Goal: Transaction & Acquisition: Purchase product/service

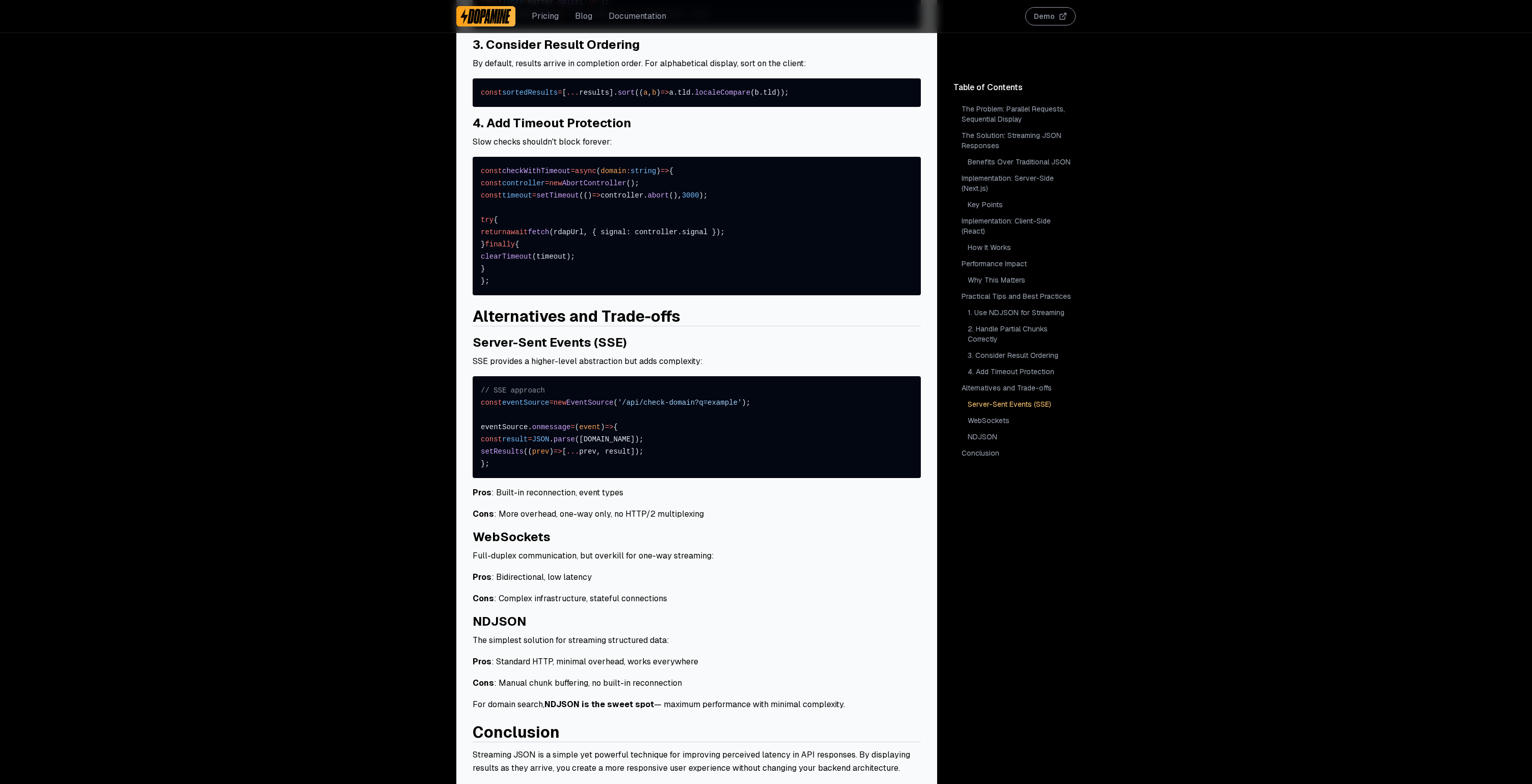
scroll to position [3106, 0]
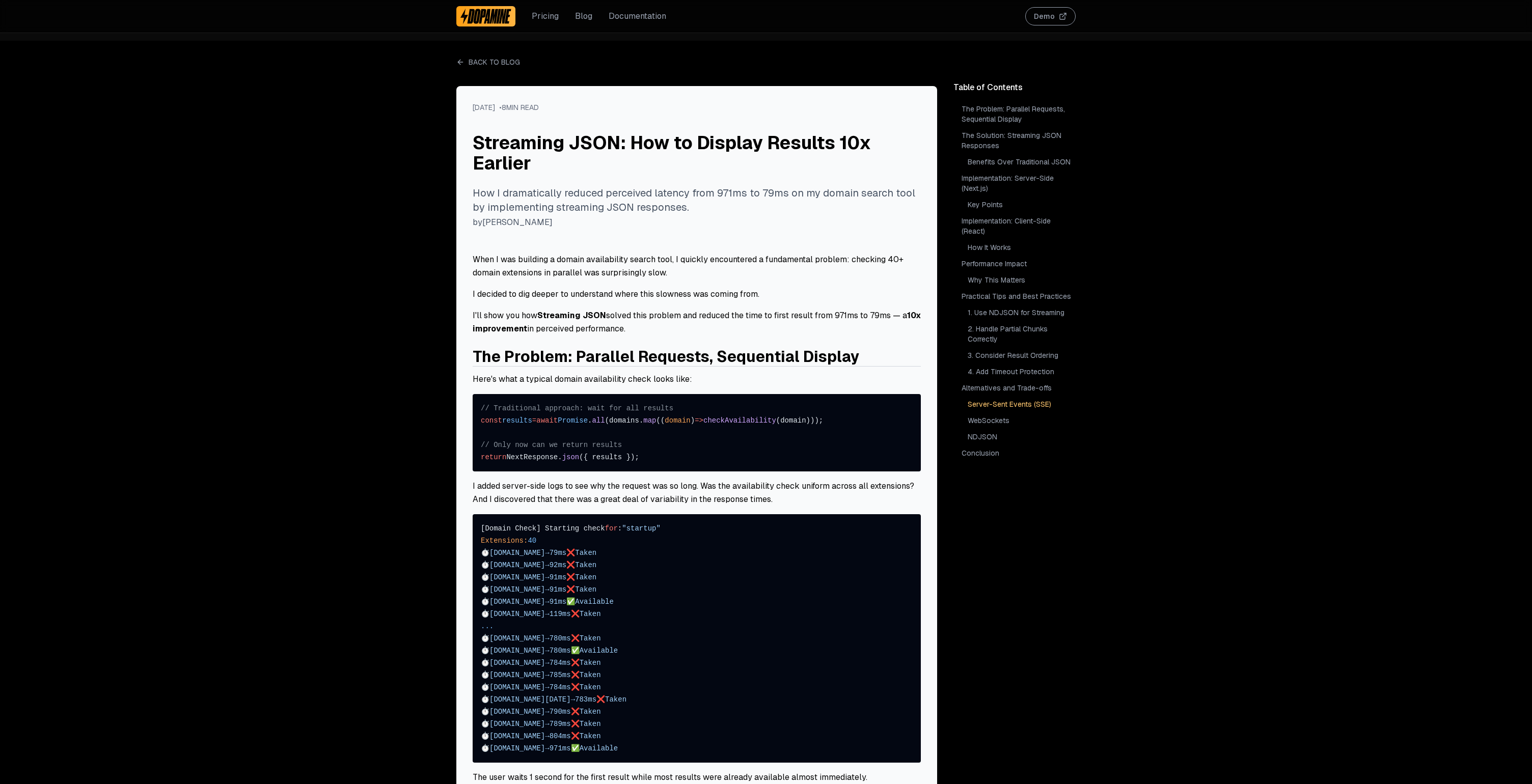
scroll to position [3106, 0]
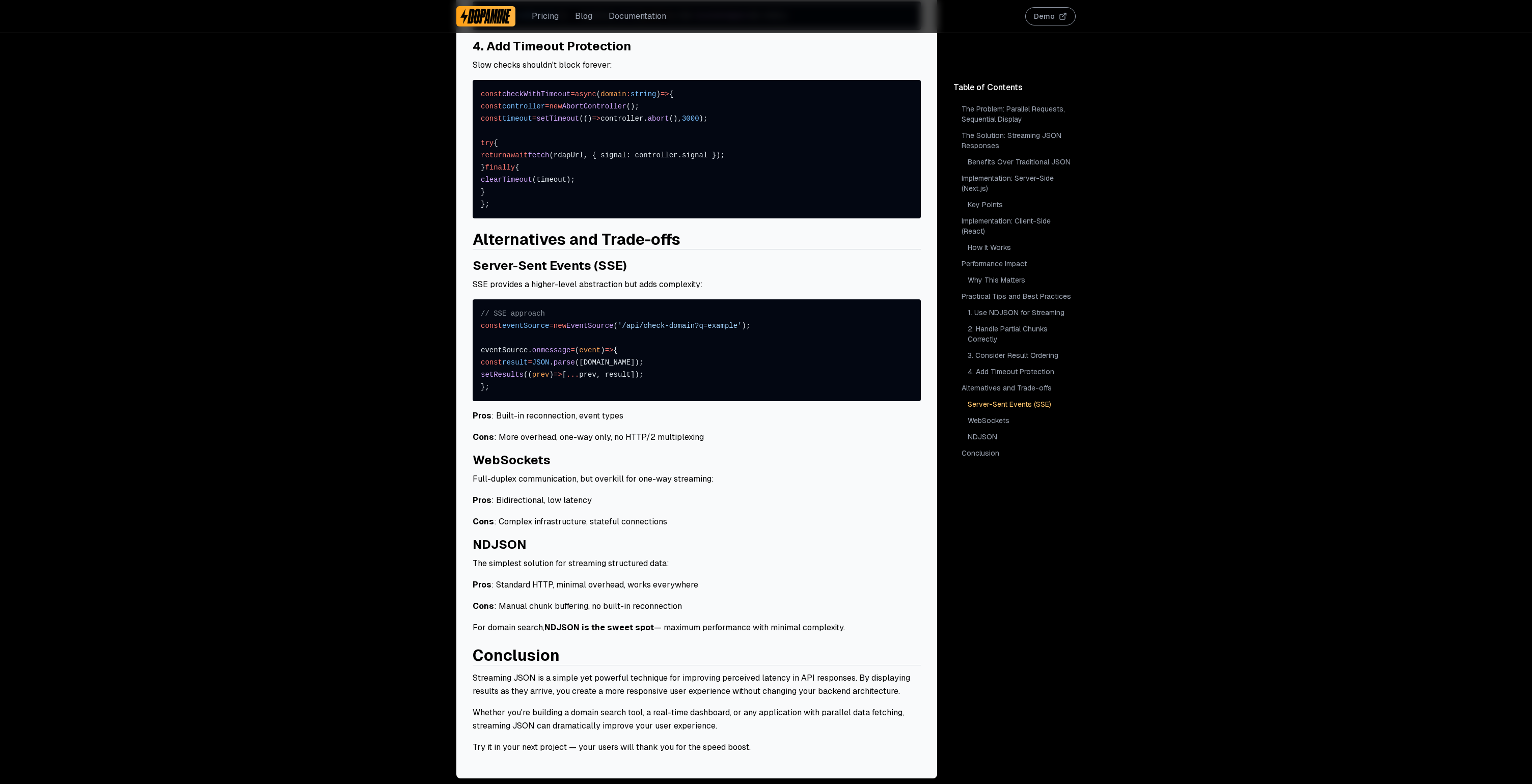
click at [720, 578] on p "Pros : Standard HTTP, minimal overhead, works everywhere" at bounding box center [696, 584] width 448 height 13
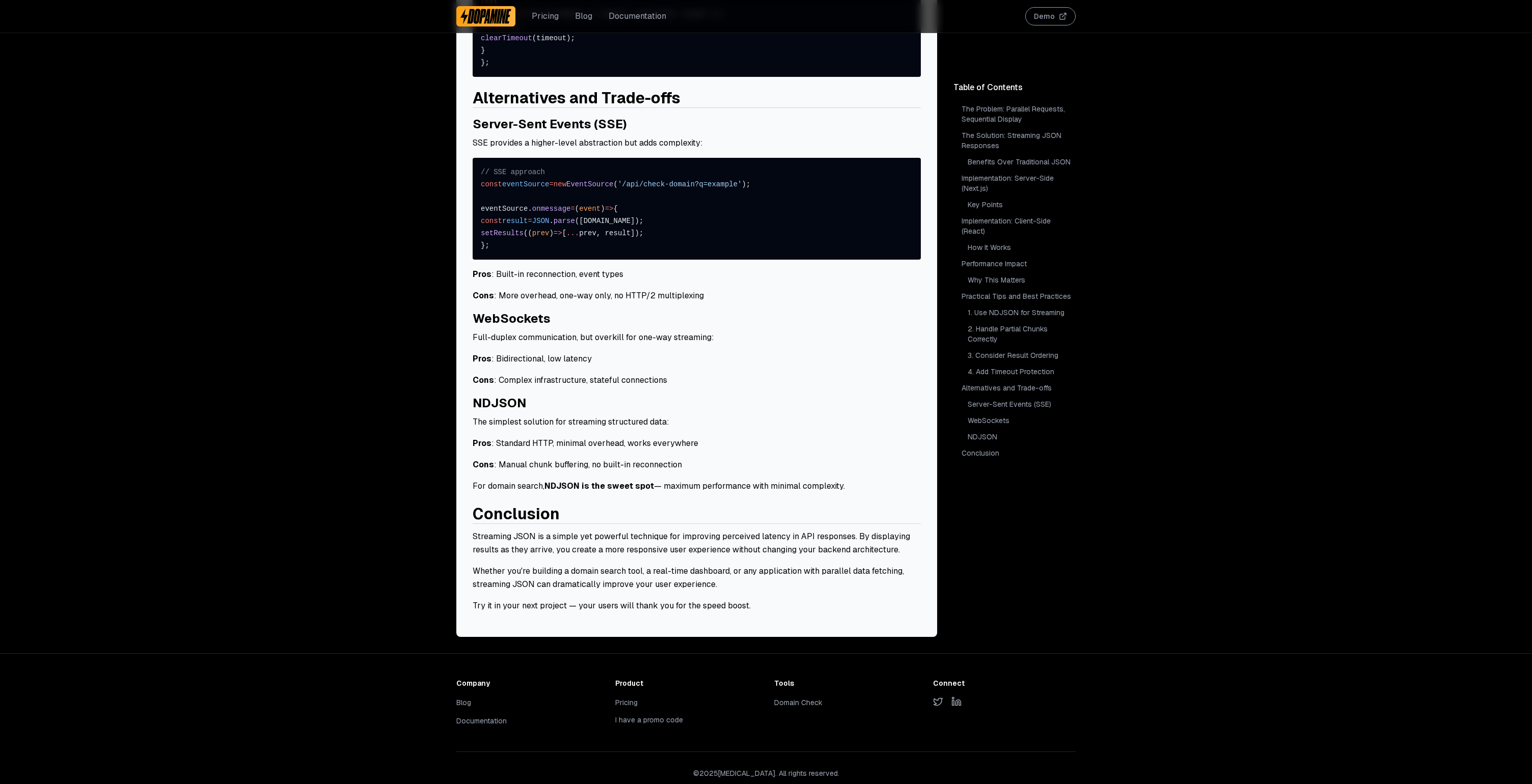
scroll to position [3254, 0]
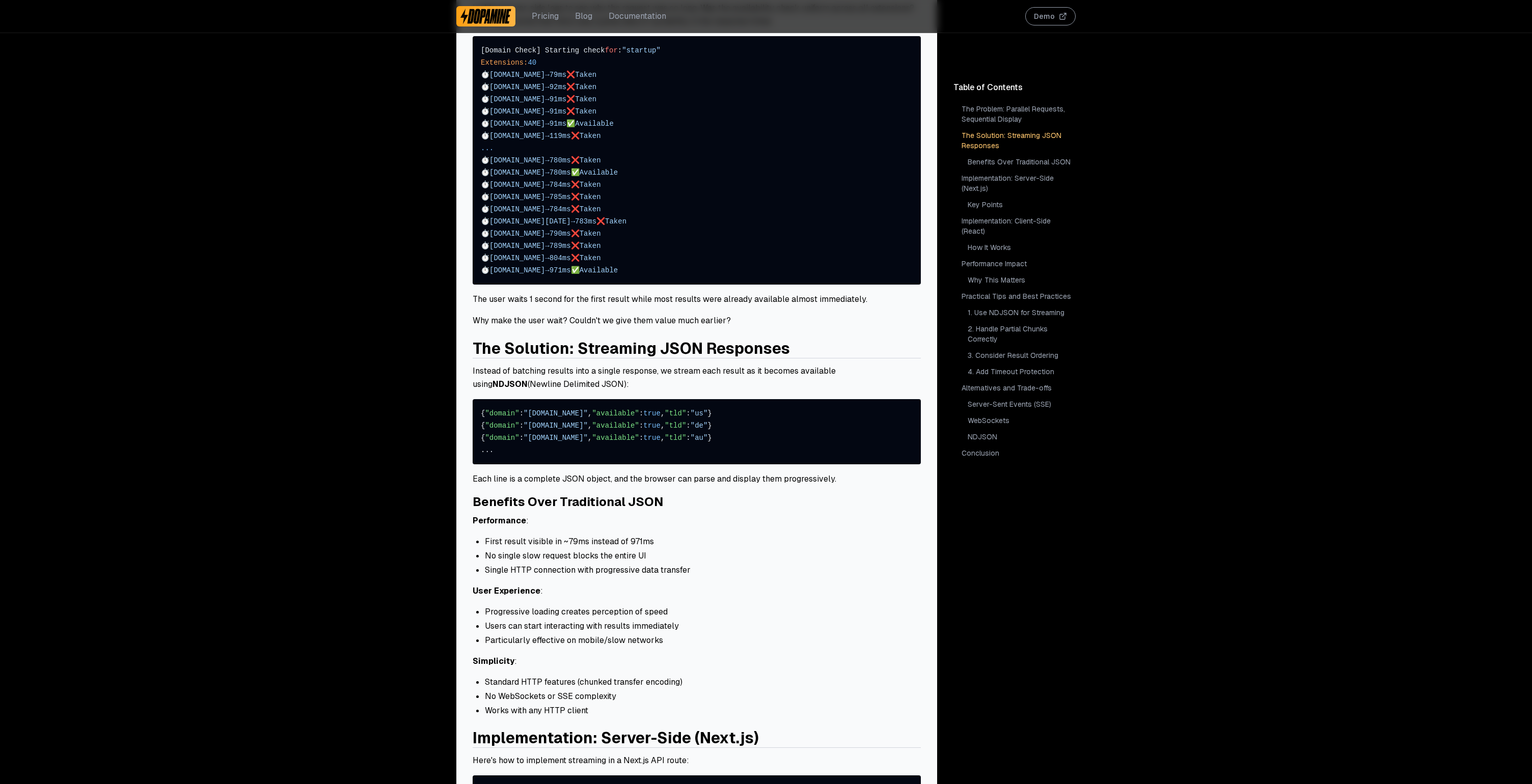
scroll to position [0, 0]
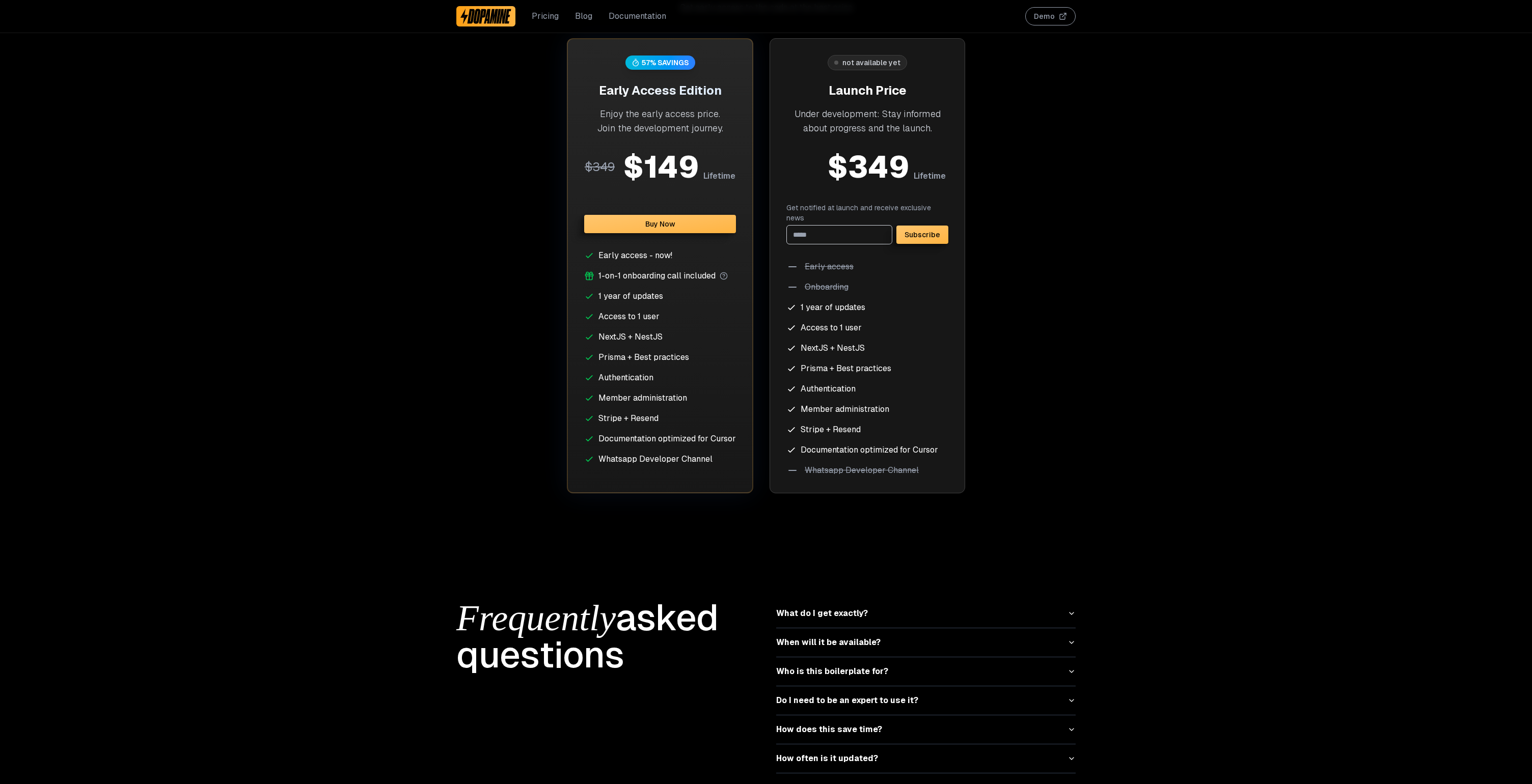
scroll to position [4294, 0]
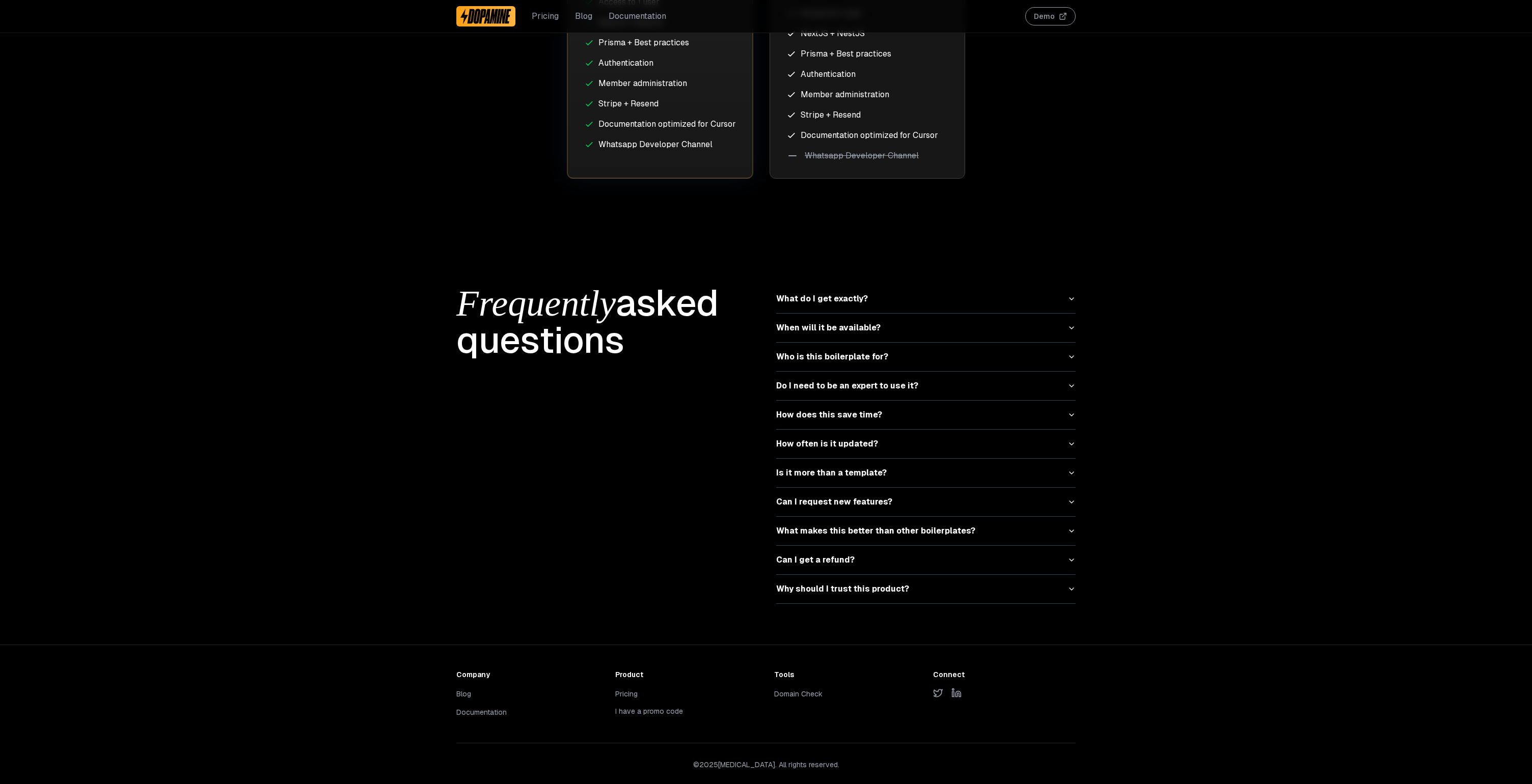
click at [629, 706] on button "I have a promo code" at bounding box center [649, 711] width 68 height 10
click at [792, 689] on link "Domain Check" at bounding box center [798, 693] width 48 height 9
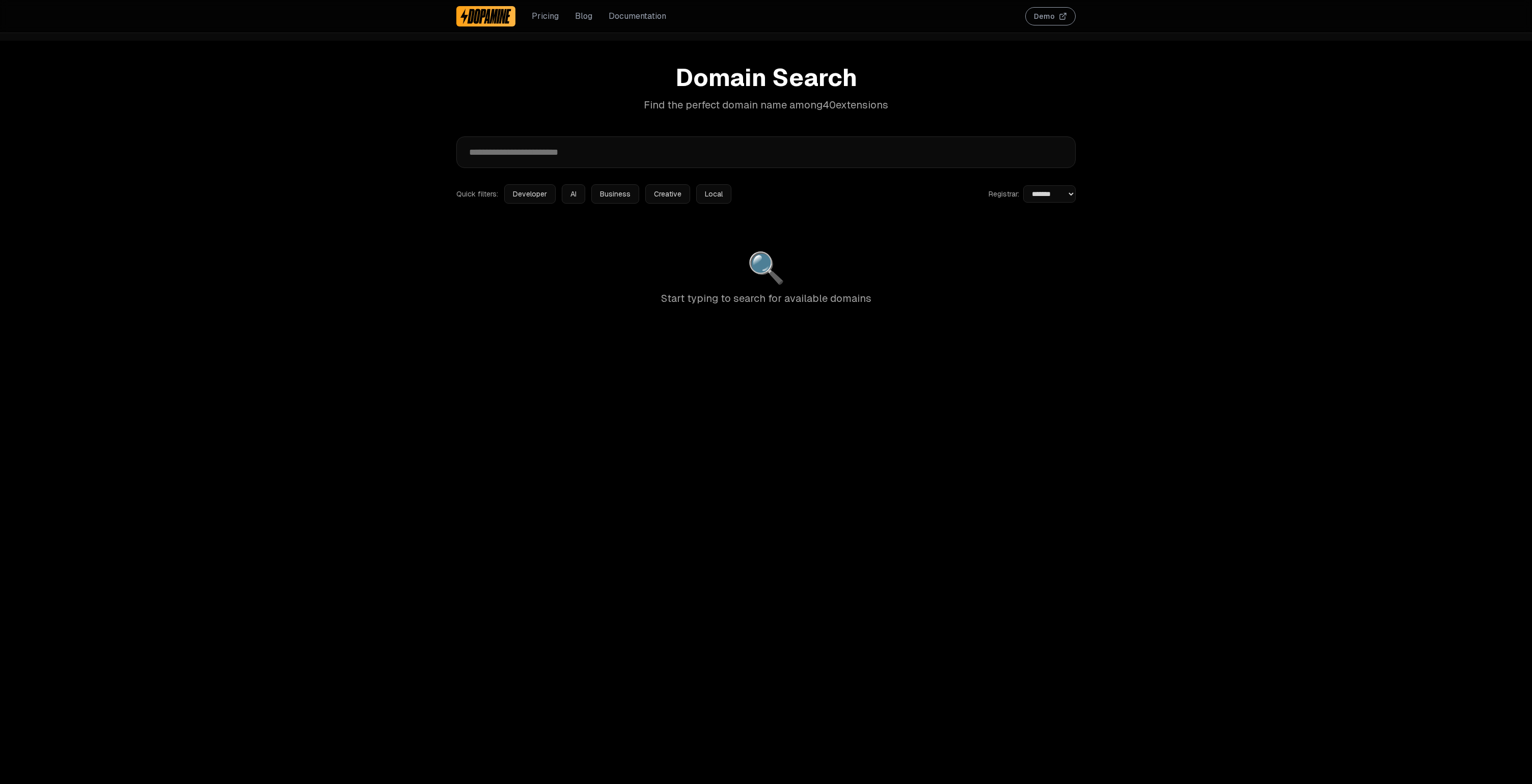
click at [649, 343] on div "**********" at bounding box center [766, 432] width 1532 height 784
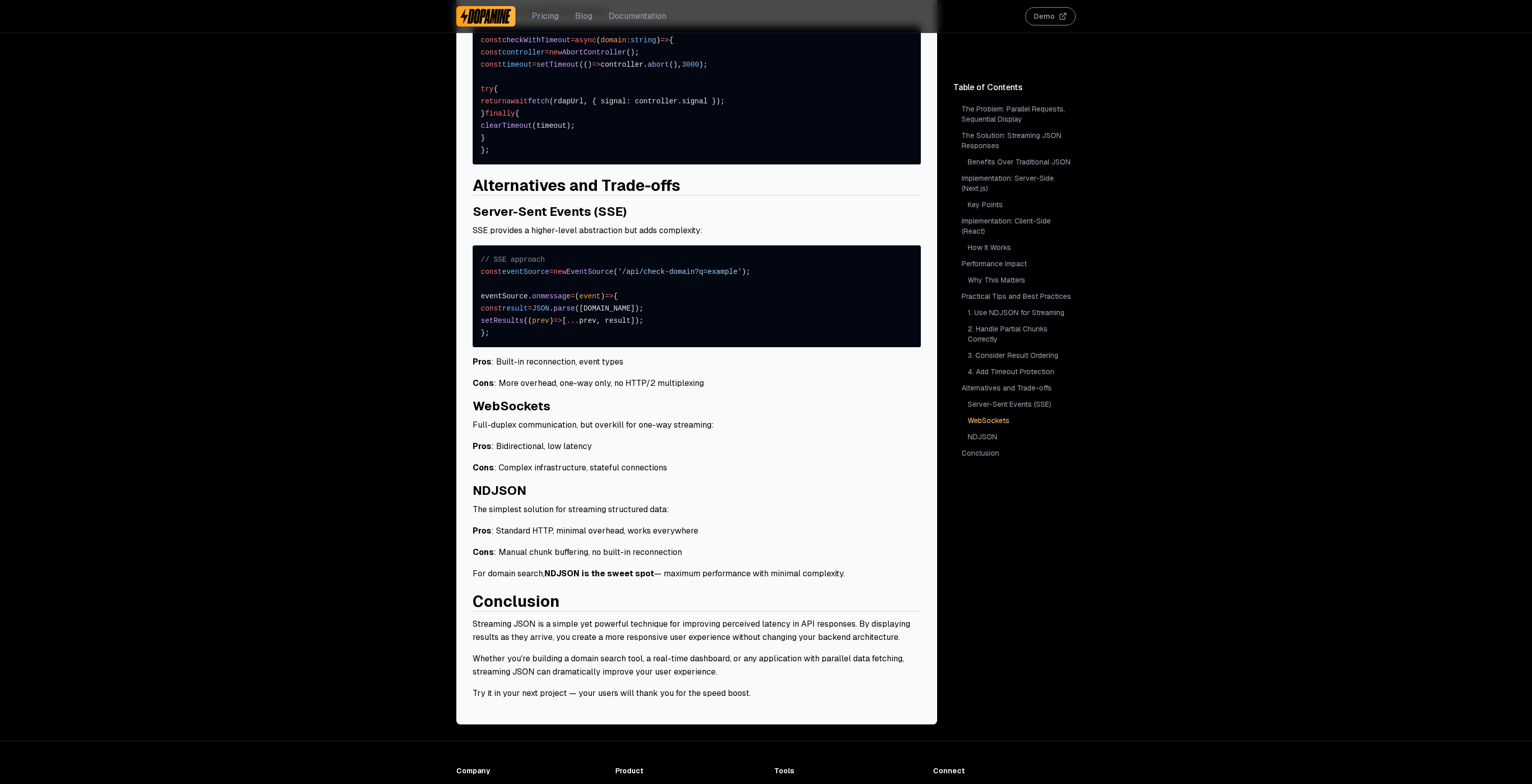
scroll to position [3254, 0]
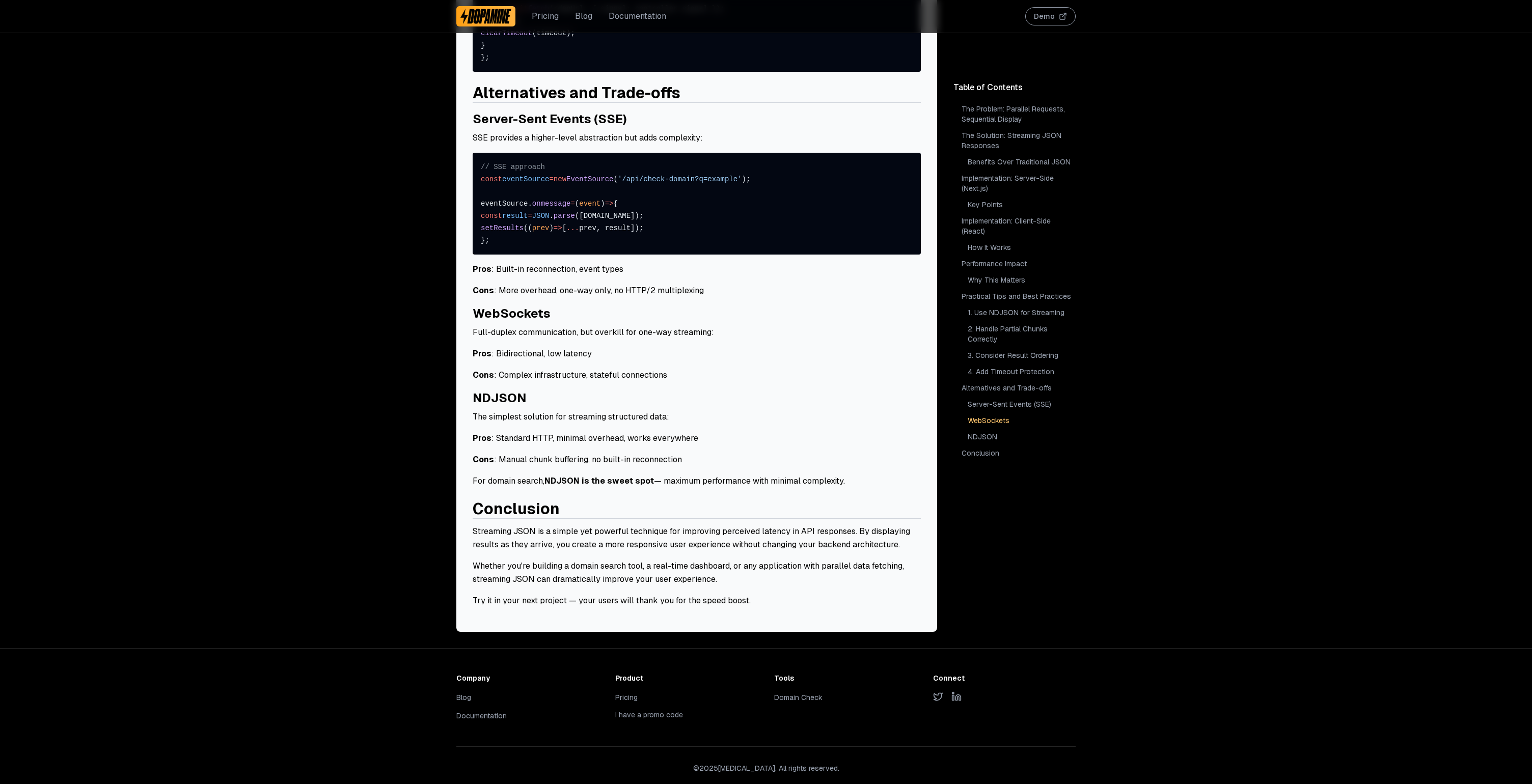
click at [781, 692] on li "Domain Check" at bounding box center [846, 698] width 142 height 12
click at [783, 693] on link "Domain Check" at bounding box center [798, 697] width 48 height 9
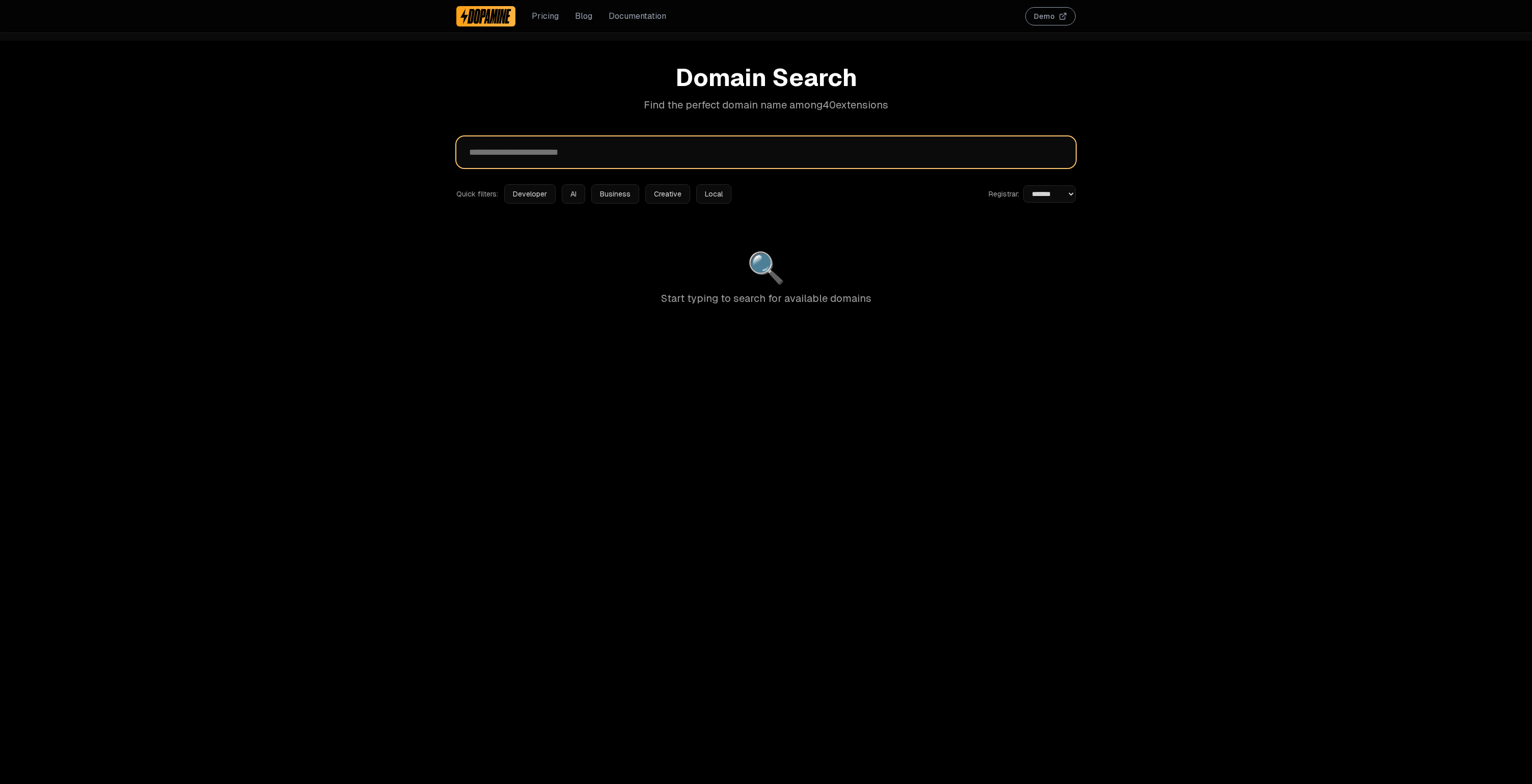
click at [528, 153] on input "text" at bounding box center [766, 152] width 619 height 32
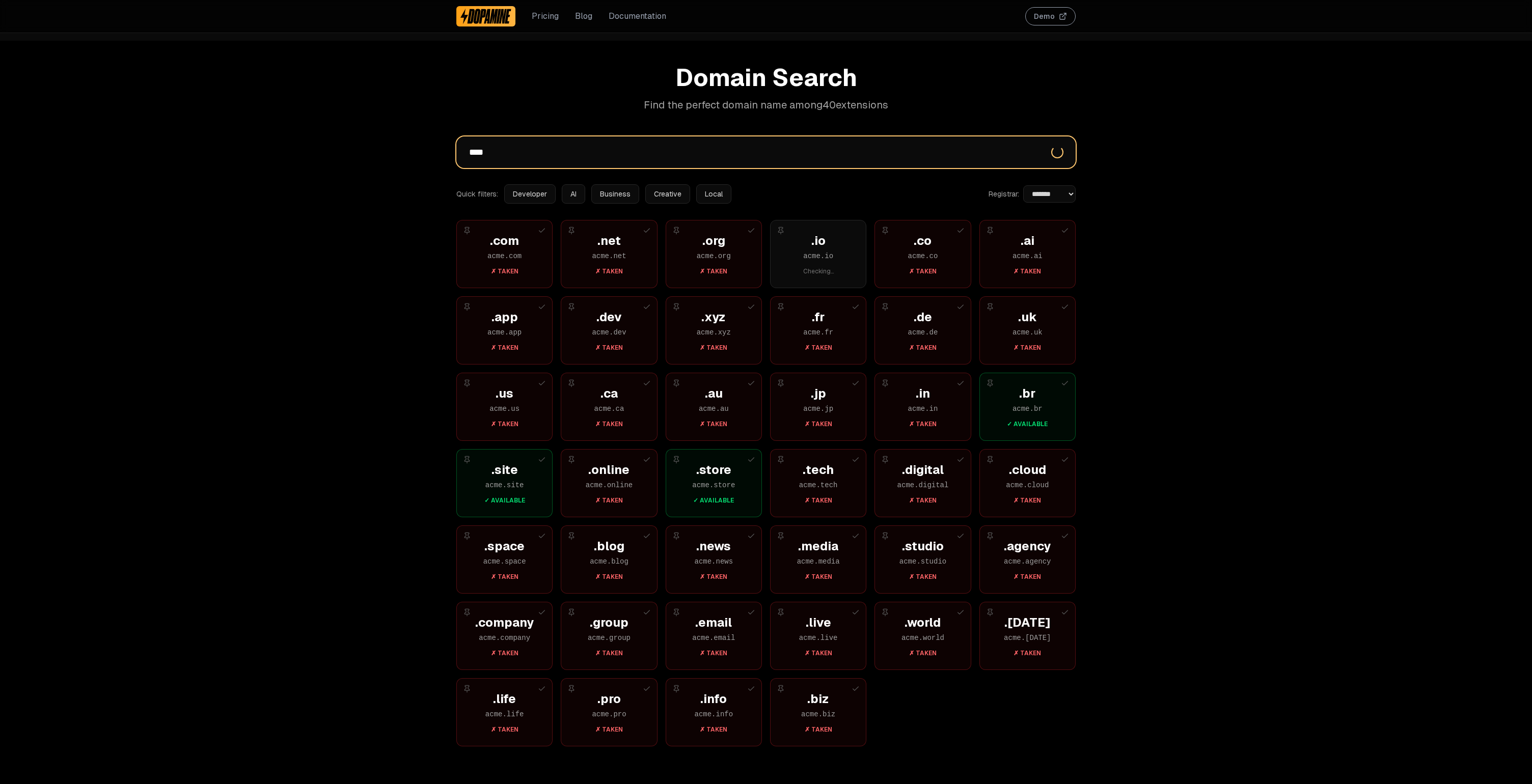
type input "****"
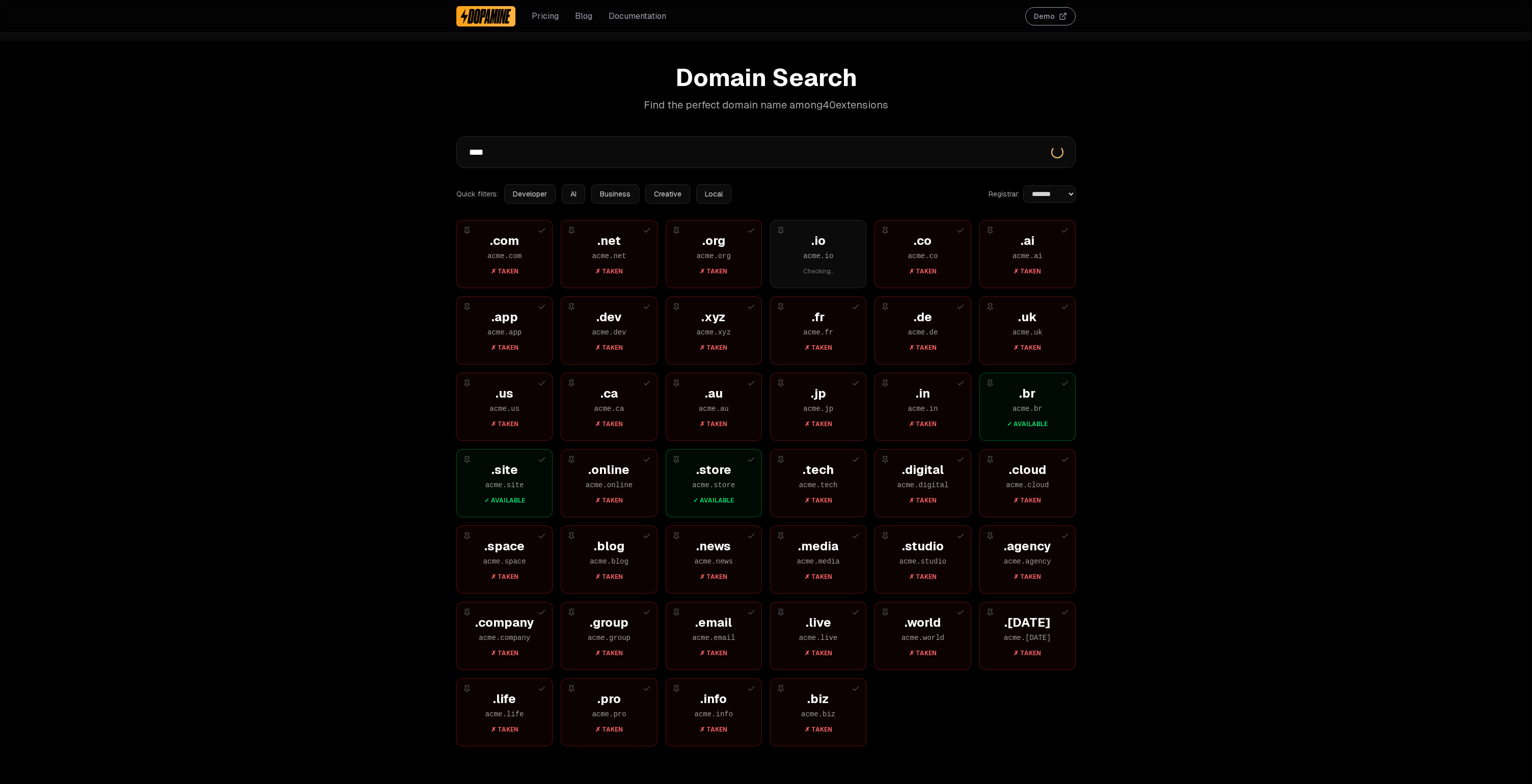
click at [575, 191] on button "AI" at bounding box center [574, 194] width 24 height 20
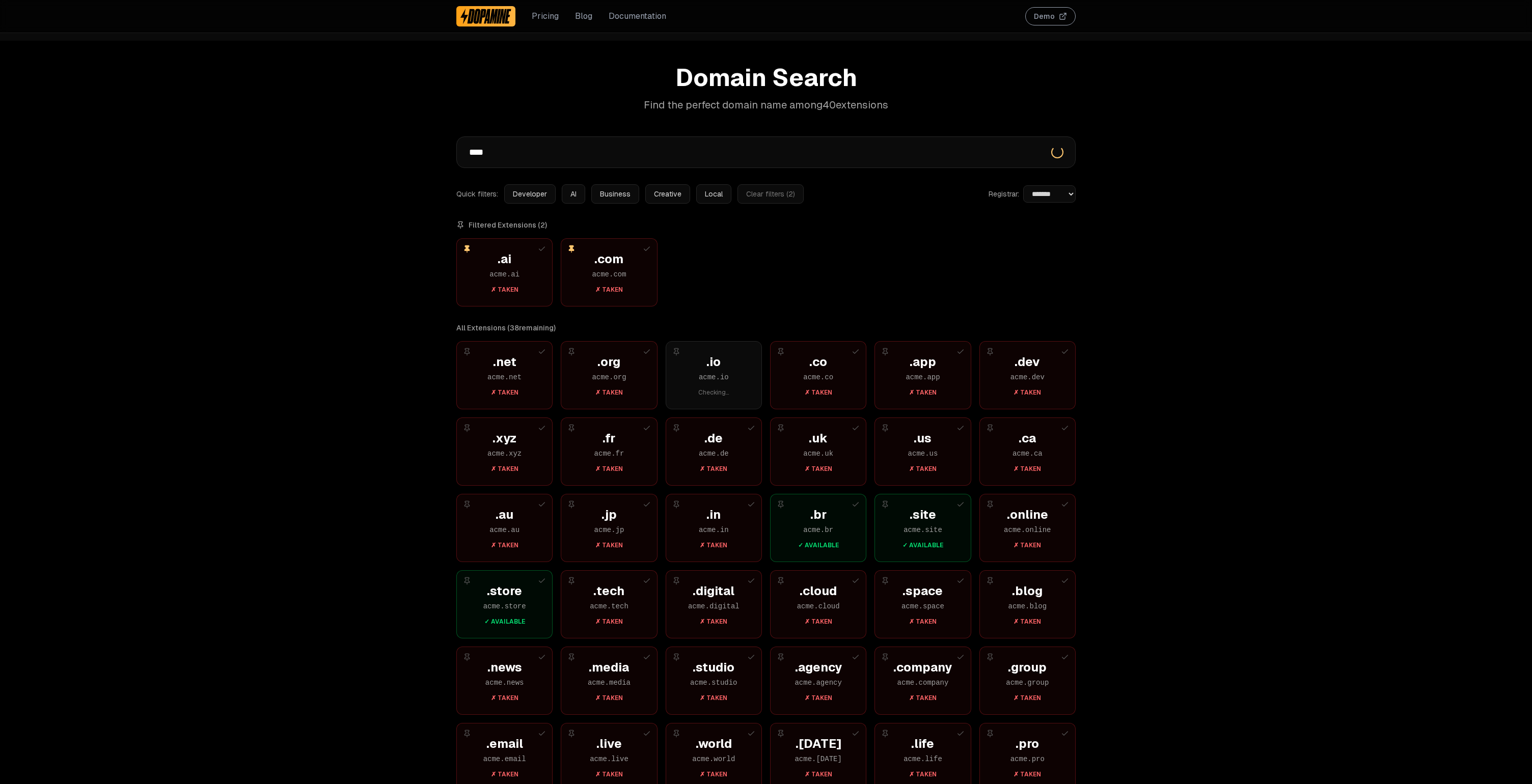
click at [540, 194] on button "Developer" at bounding box center [530, 194] width 51 height 20
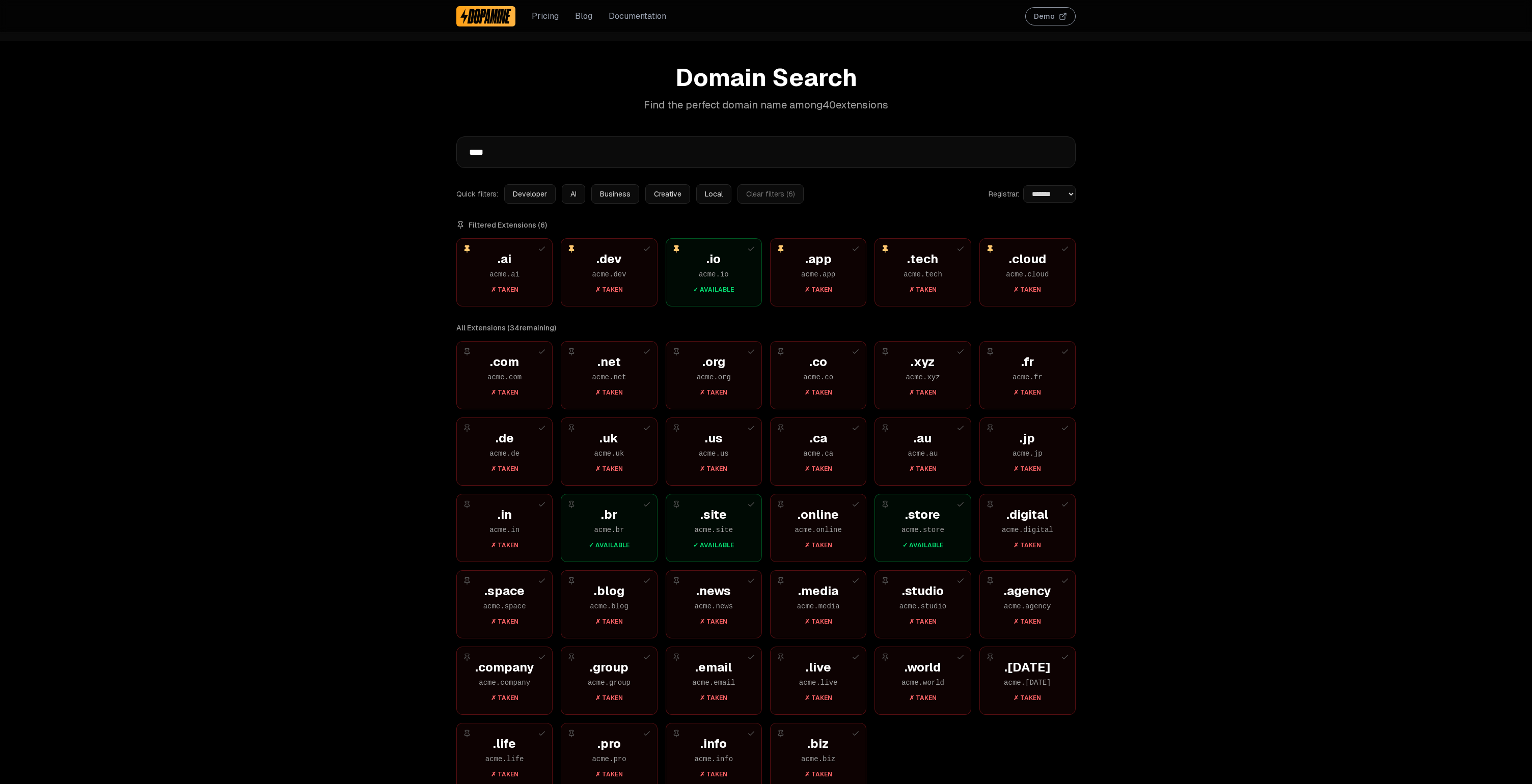
click at [749, 197] on button "Clear filters ( 6 )" at bounding box center [770, 194] width 66 height 20
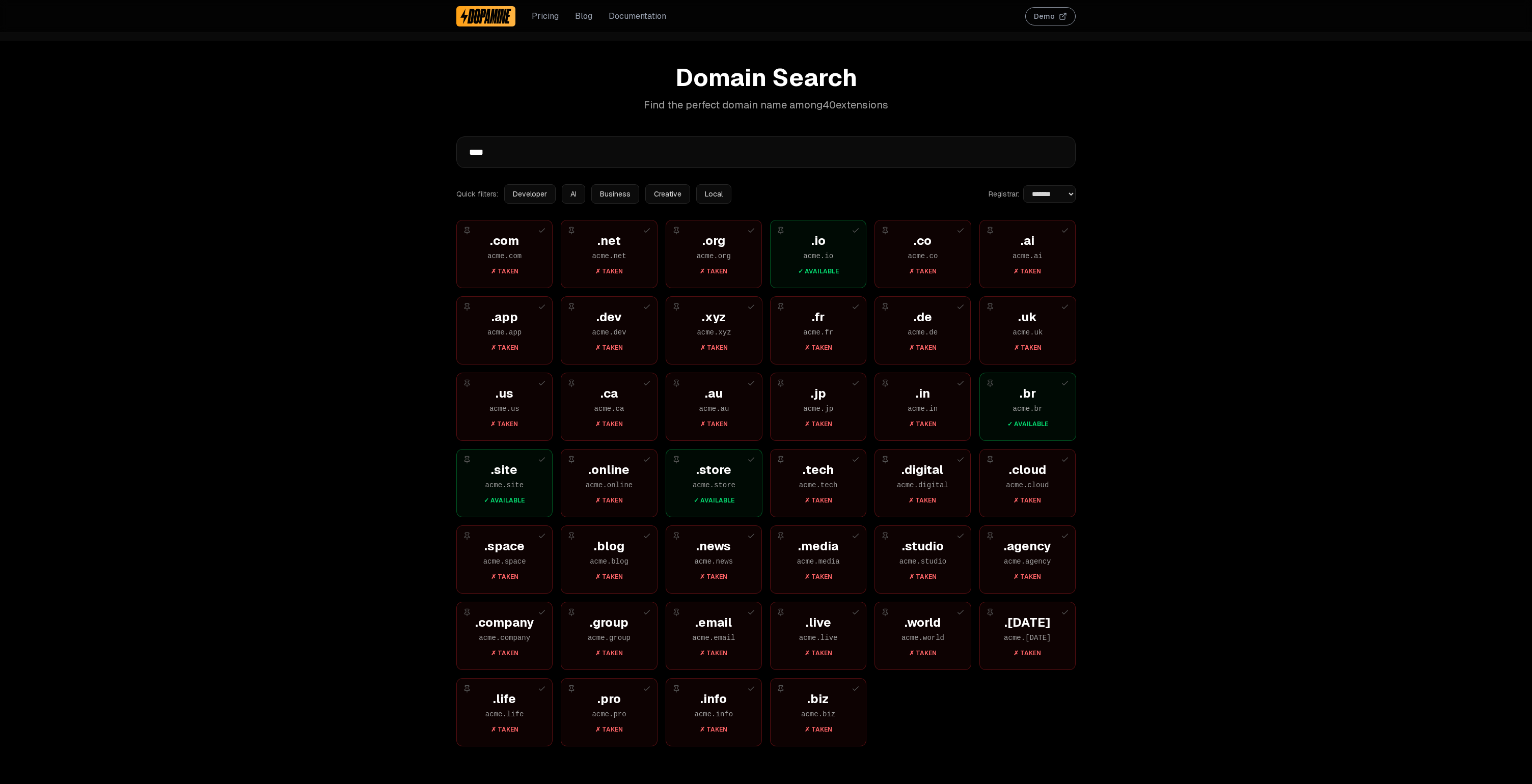
click at [1181, 240] on div "**********" at bounding box center [766, 432] width 1532 height 784
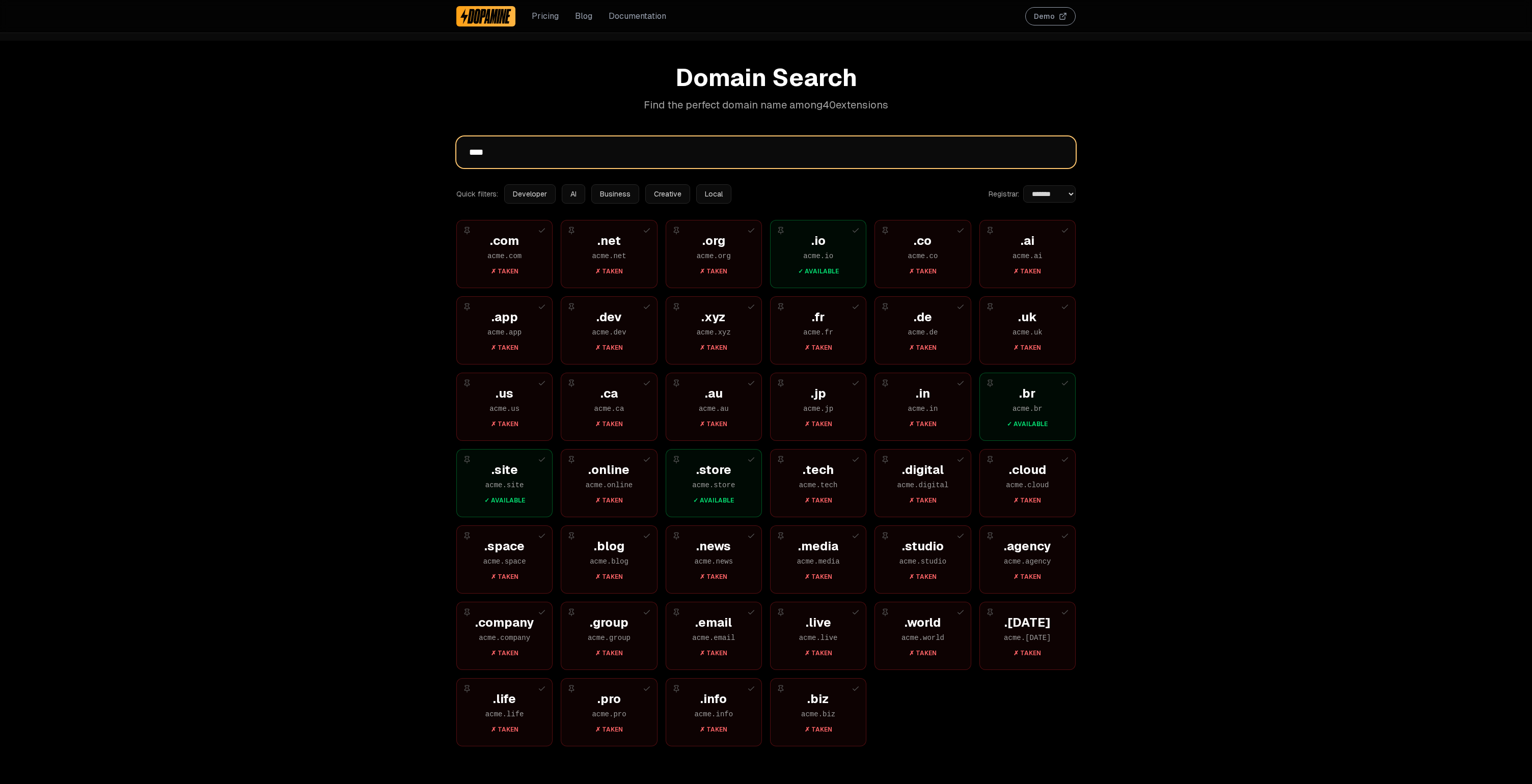
click at [509, 154] on input "****" at bounding box center [766, 152] width 619 height 32
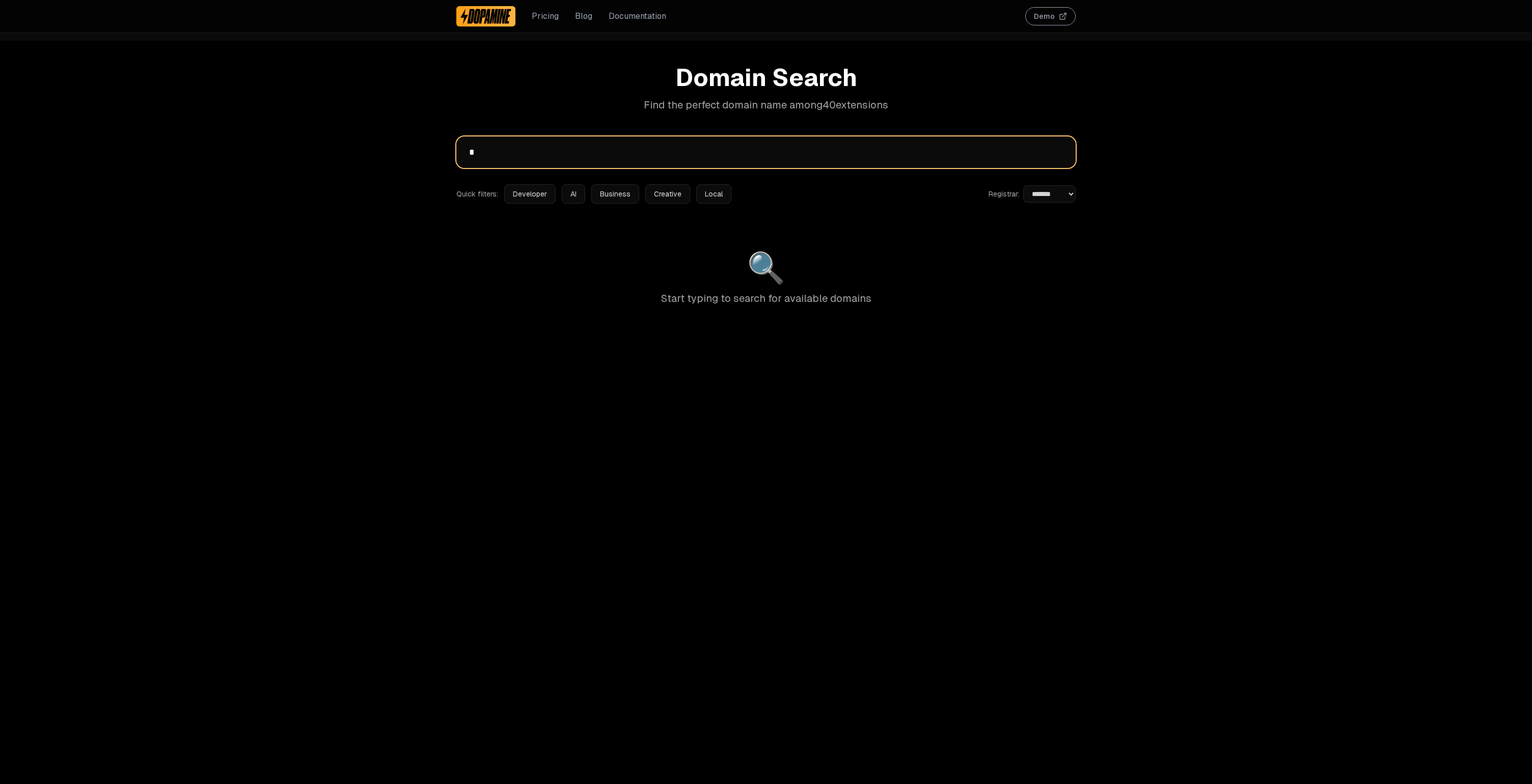
click at [482, 154] on input "*" at bounding box center [766, 152] width 619 height 32
type input "**"
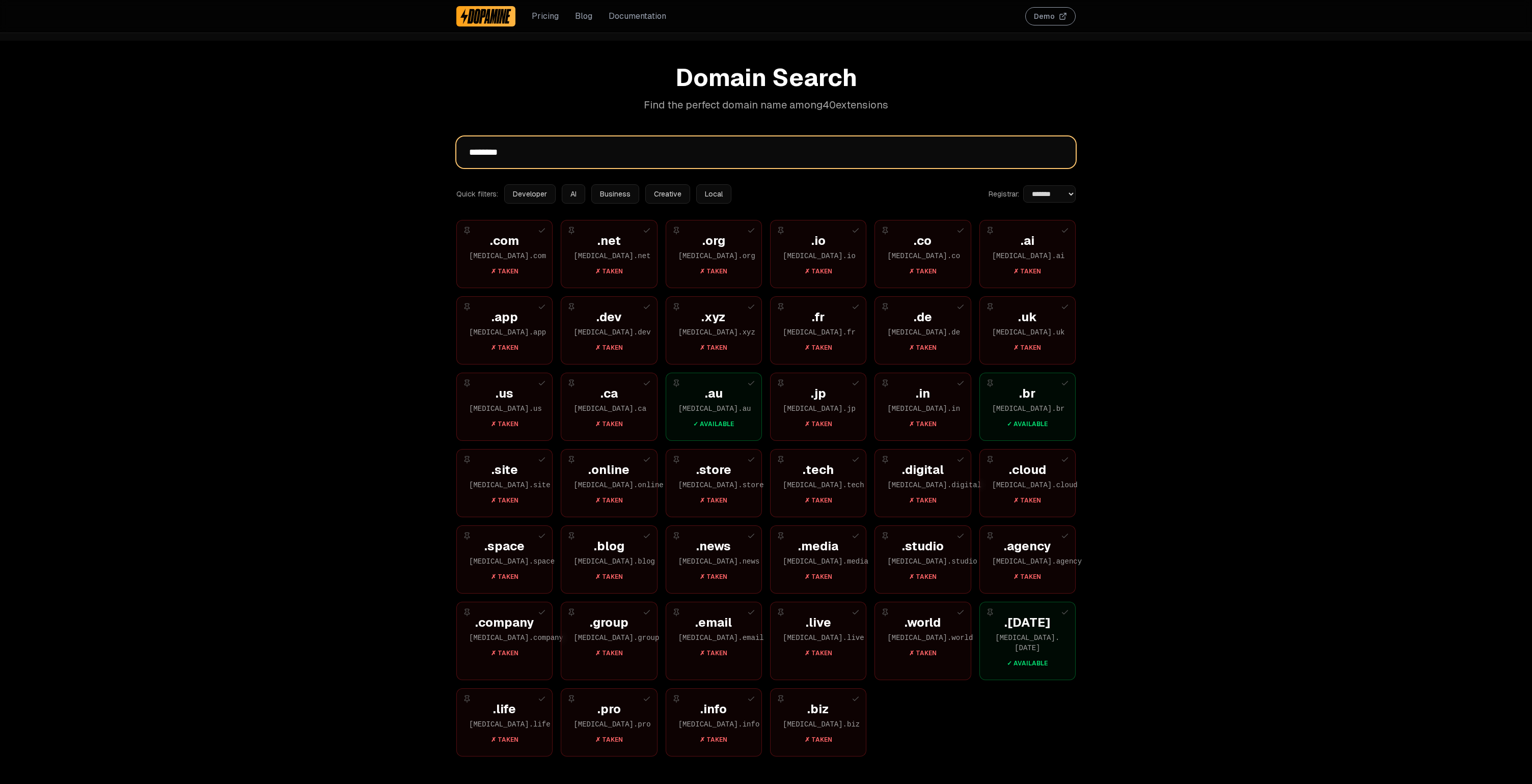
type input "********"
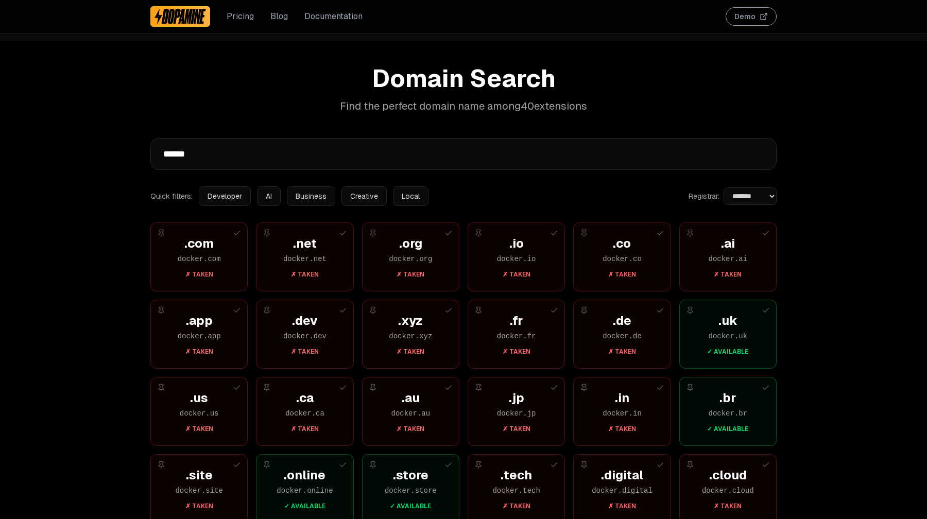
click at [333, 91] on div "Domain Search Find the perfect domain name among 40 extensions" at bounding box center [463, 89] width 626 height 47
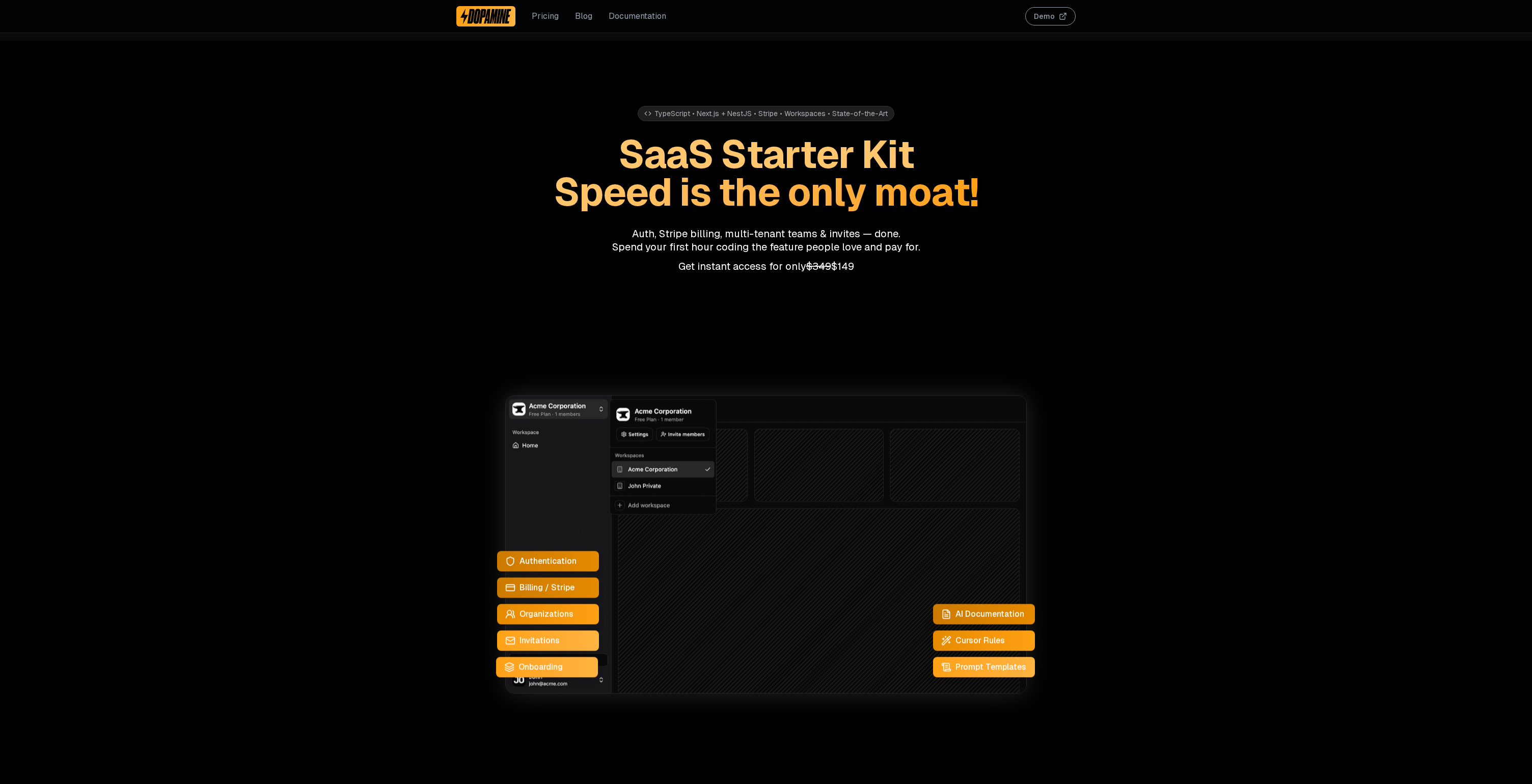
click at [702, 299] on button "Buy Now" at bounding box center [710, 305] width 90 height 29
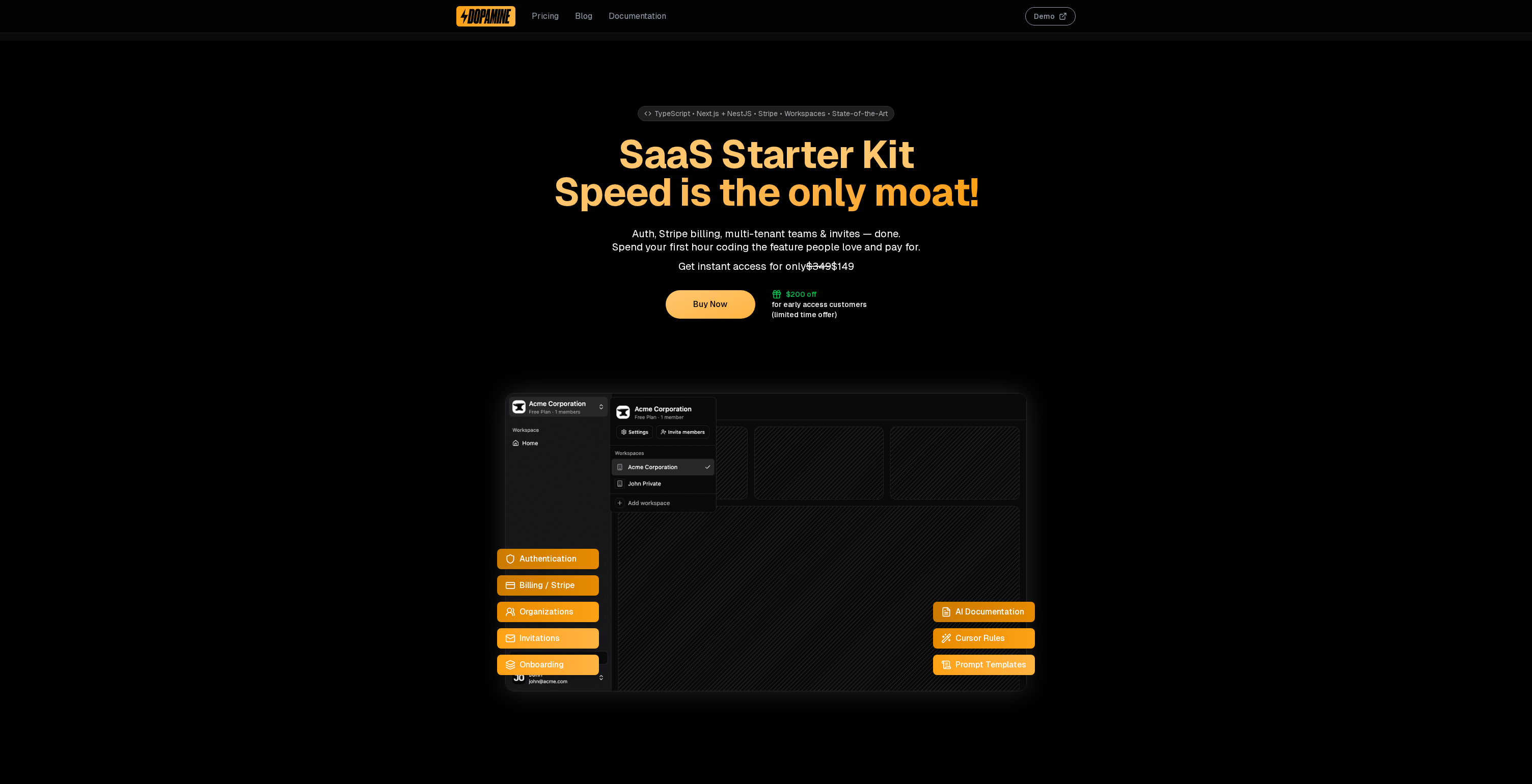
click at [715, 300] on button "Buy Now" at bounding box center [710, 305] width 90 height 29
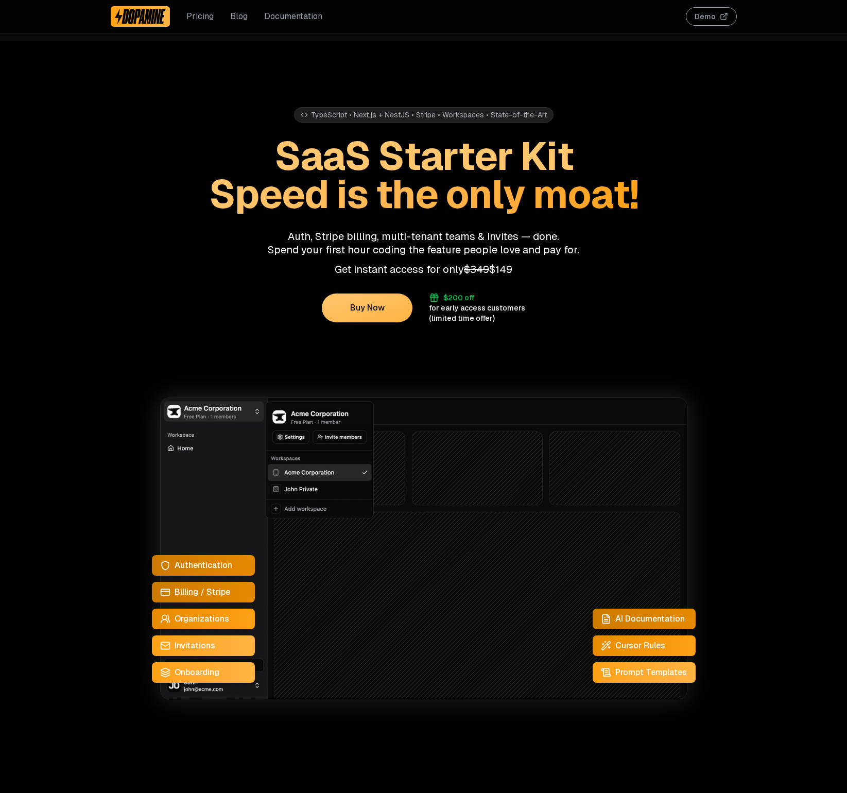
click at [395, 314] on button "Buy Now" at bounding box center [367, 308] width 91 height 29
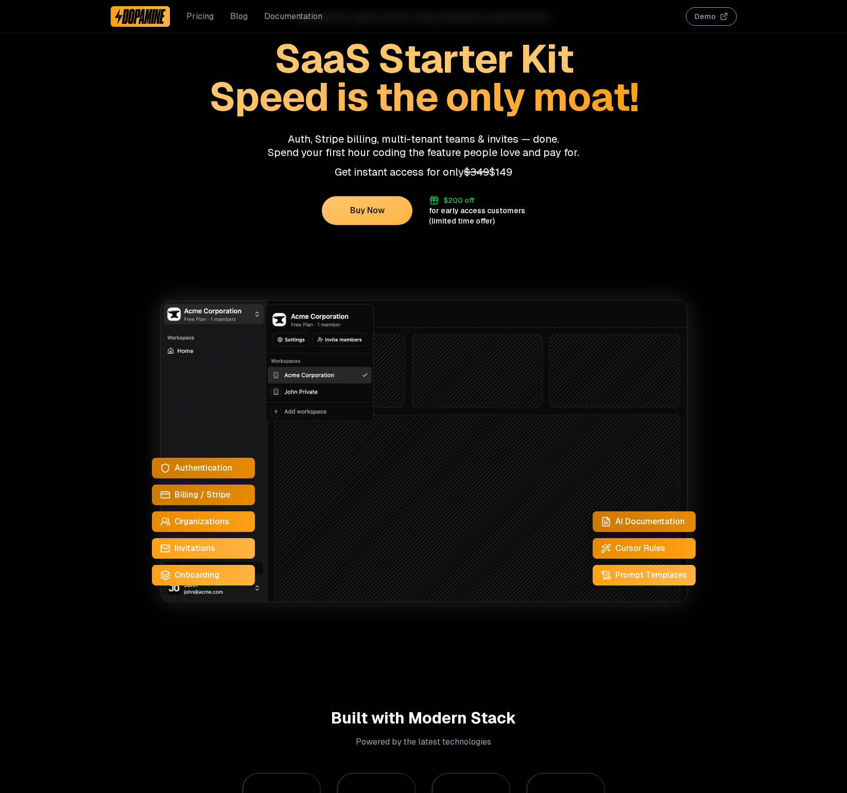
click at [321, 170] on p "Get instant access for only $349 $149" at bounding box center [424, 171] width 626 height 13
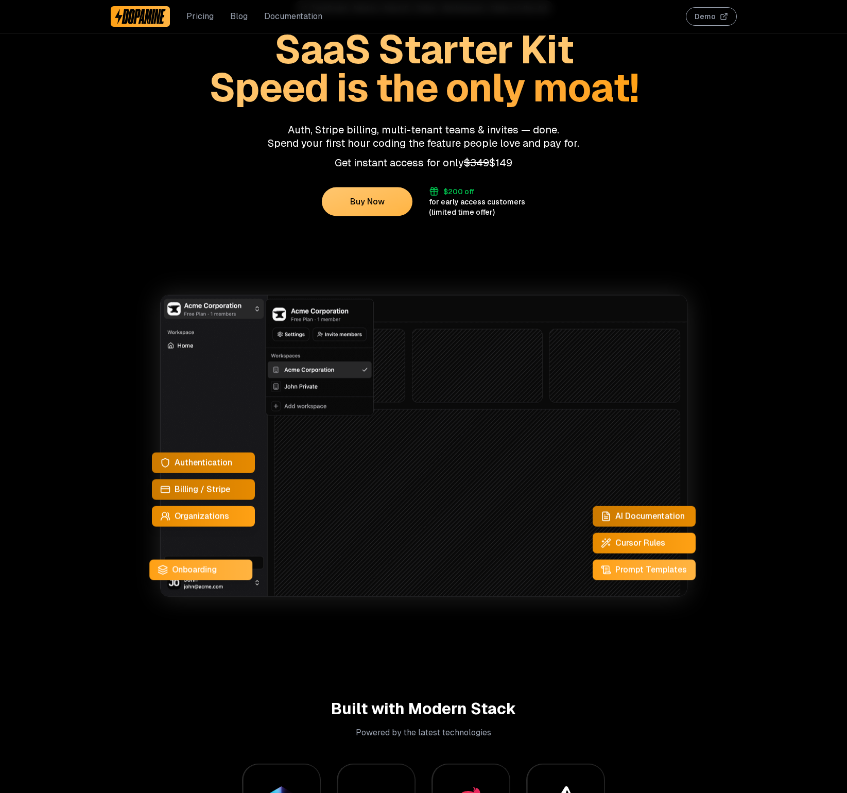
scroll to position [97, 0]
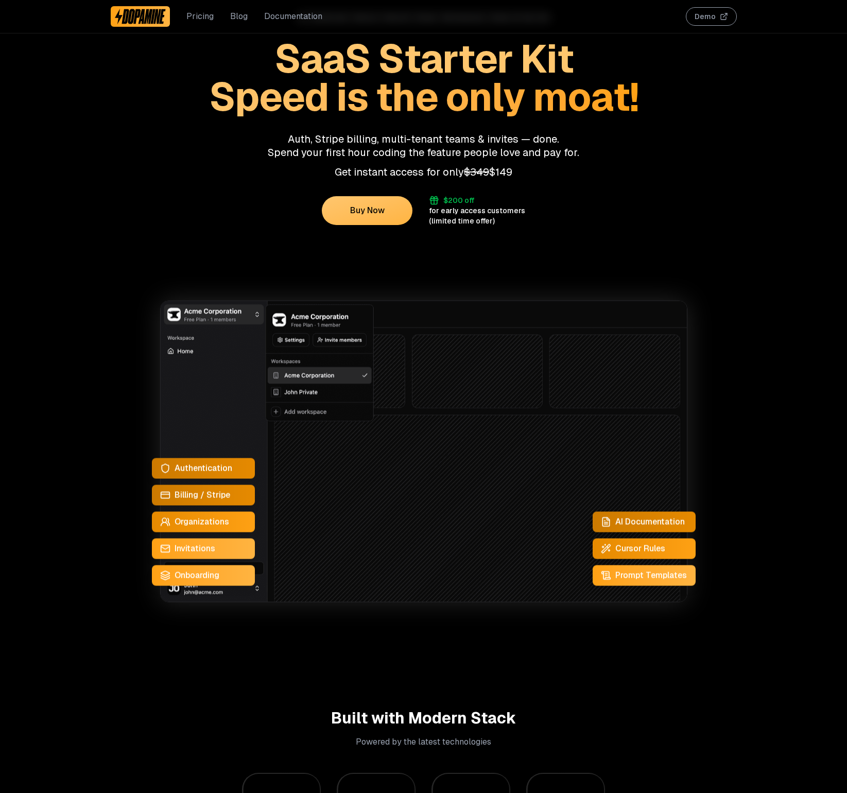
click at [355, 208] on button "Buy Now" at bounding box center [367, 210] width 91 height 29
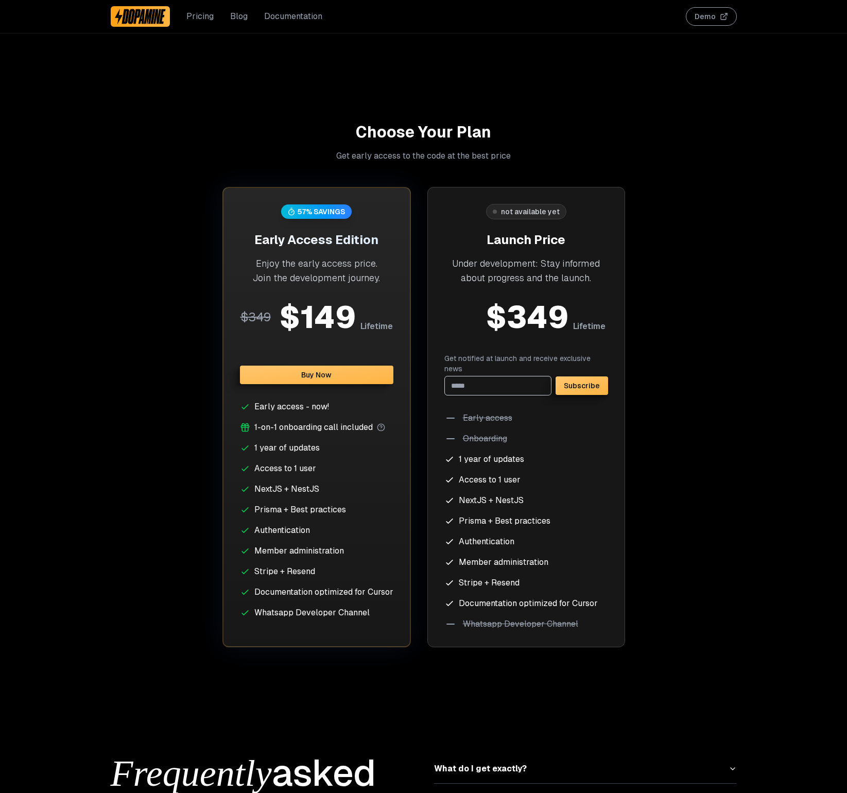
scroll to position [4343, 0]
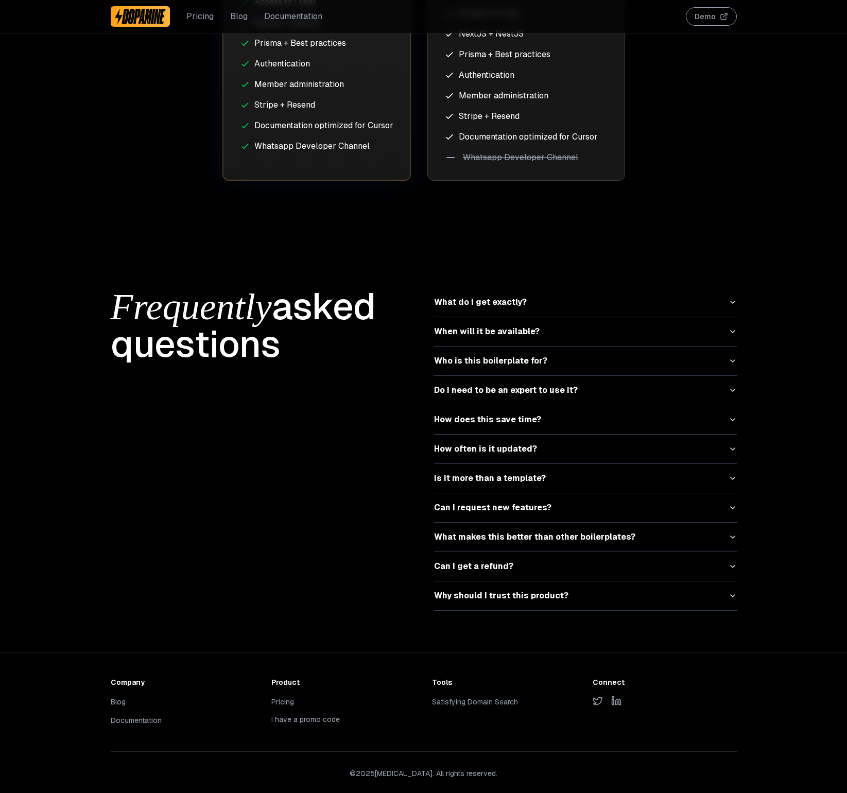
click at [315, 714] on button "I have a promo code" at bounding box center [305, 719] width 69 height 10
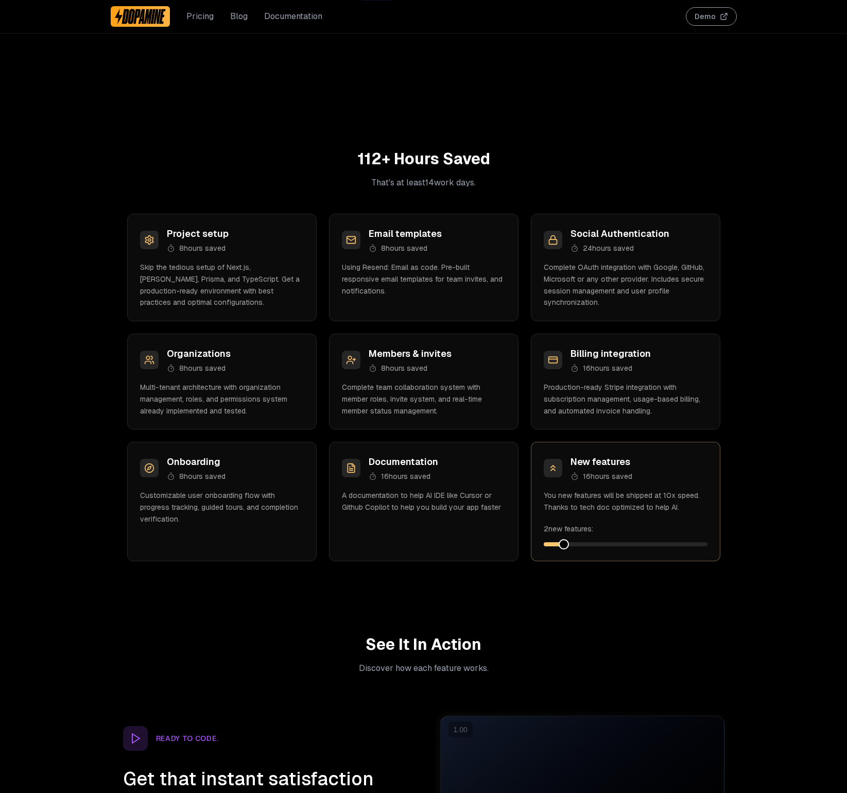
scroll to position [0, 0]
